Goal: Information Seeking & Learning: Learn about a topic

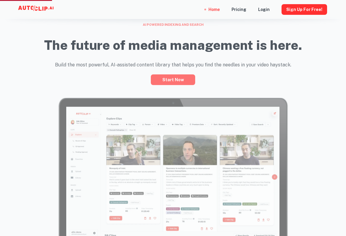
scroll to position [274, 0]
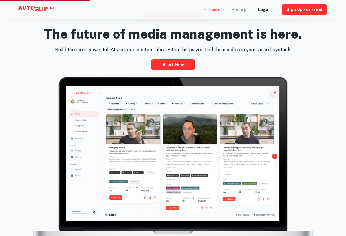
click at [243, 6] on div "Pricing" at bounding box center [239, 9] width 15 height 19
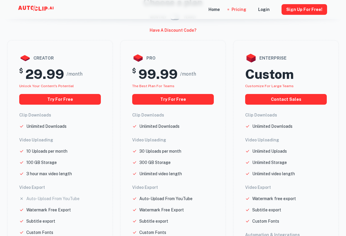
scroll to position [42, 0]
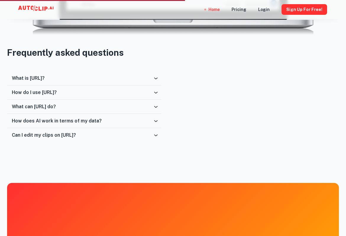
scroll to position [961, 0]
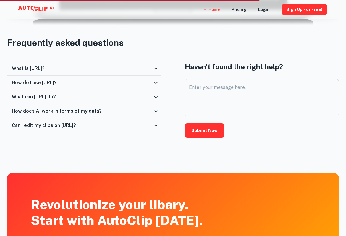
click at [142, 71] on div "What is [URL]?" at bounding box center [84, 68] width 154 height 14
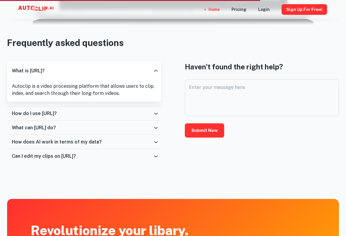
click at [143, 69] on div "What is [URL]?" at bounding box center [82, 71] width 141 height 6
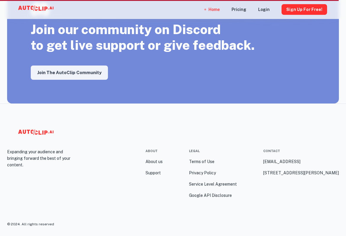
scroll to position [1042, 0]
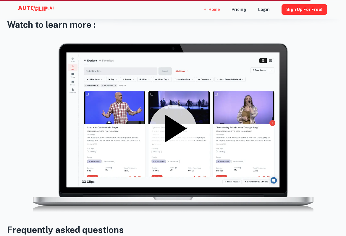
scroll to position [738, 0]
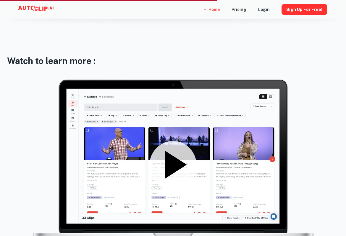
click at [181, 158] on icon at bounding box center [173, 164] width 47 height 47
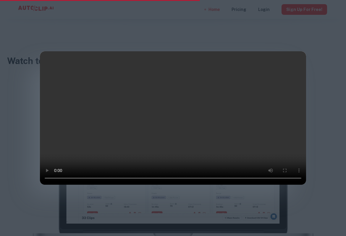
click at [176, 184] on video at bounding box center [173, 117] width 266 height 133
click at [183, 184] on video at bounding box center [173, 117] width 266 height 133
